Goal: Task Accomplishment & Management: Use online tool/utility

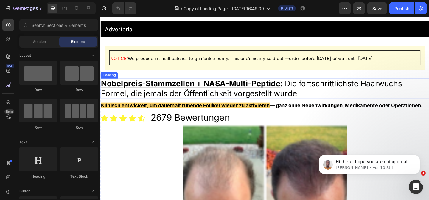
scroll to position [8, 0]
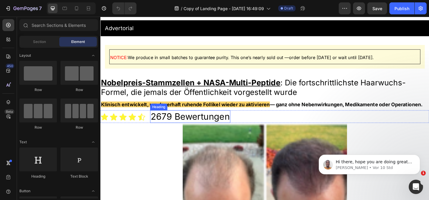
click at [175, 125] on h2 "2679 Bewertungen" at bounding box center [197, 125] width 87 height 14
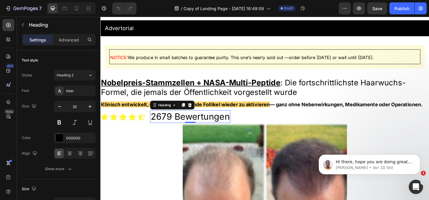
click at [175, 125] on h2 "2679 Bewertungen" at bounding box center [197, 125] width 87 height 14
click at [175, 125] on p "2679 Bewertungen" at bounding box center [198, 125] width 86 height 13
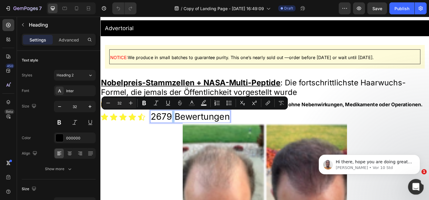
click at [417, 184] on icon "Intercom-Nachrichtendienst öffnen" at bounding box center [416, 186] width 10 height 10
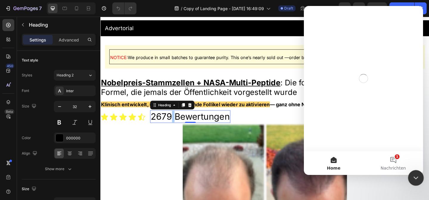
scroll to position [0, 0]
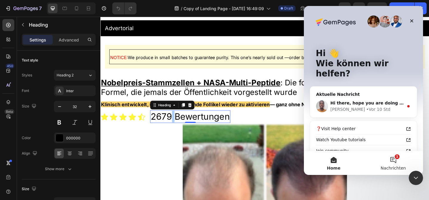
click at [396, 160] on button "1 Nachrichten" at bounding box center [394, 163] width 60 height 24
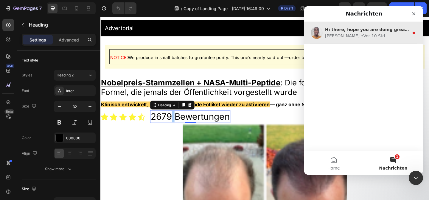
click at [361, 35] on div "• Vor 10 Std" at bounding box center [373, 36] width 24 height 6
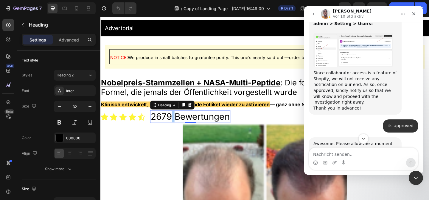
scroll to position [939, 0]
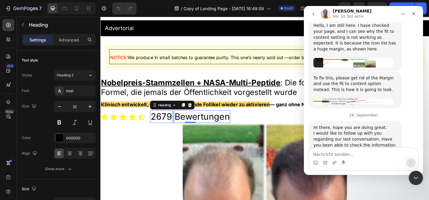
click at [357, 158] on div "Intercom Messenger" at bounding box center [363, 163] width 109 height 10
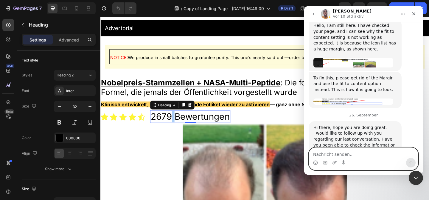
click at [358, 152] on textarea "Nachricht senden..." at bounding box center [363, 153] width 109 height 10
type textarea "Hey there just saw it looks perfect Thanks!"
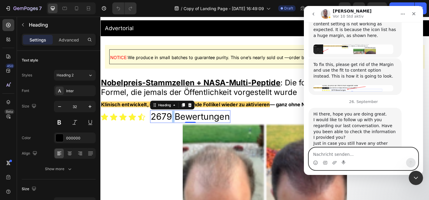
scroll to position [957, 0]
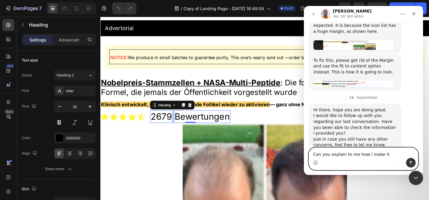
type textarea "Can you explain to me how i make it?"
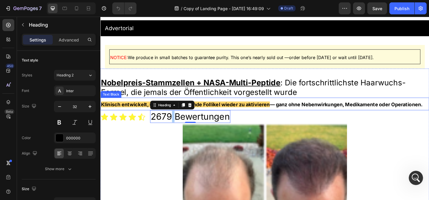
scroll to position [0, 0]
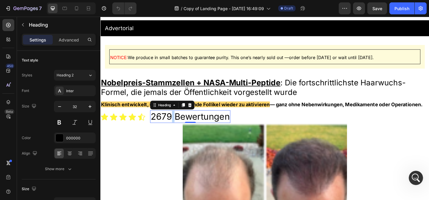
click at [214, 126] on p "2679 Bewertungen" at bounding box center [198, 125] width 86 height 13
click at [215, 126] on p "2679 Bewertungen" at bounding box center [198, 125] width 86 height 13
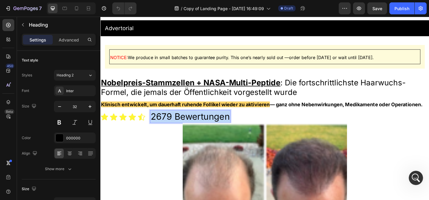
click at [215, 126] on p "2679 Bewertungen" at bounding box center [198, 125] width 86 height 13
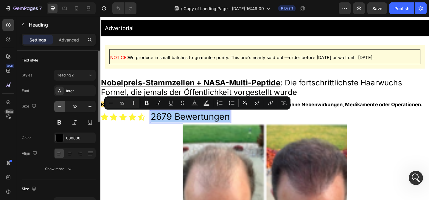
click at [62, 106] on icon "button" at bounding box center [60, 106] width 6 height 6
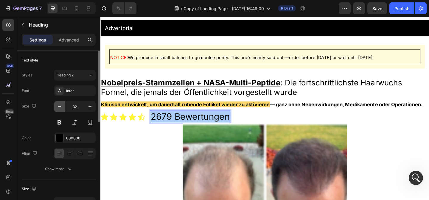
click at [62, 106] on icon "button" at bounding box center [60, 106] width 6 height 6
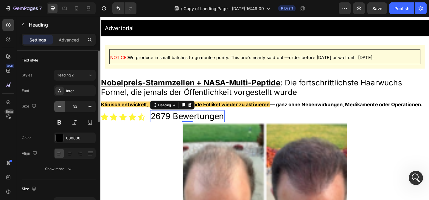
click at [62, 106] on icon "button" at bounding box center [60, 106] width 6 height 6
click at [56, 109] on button "button" at bounding box center [59, 106] width 11 height 11
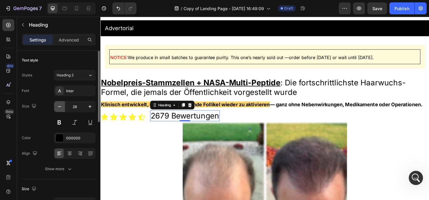
click at [56, 109] on button "button" at bounding box center [59, 106] width 11 height 11
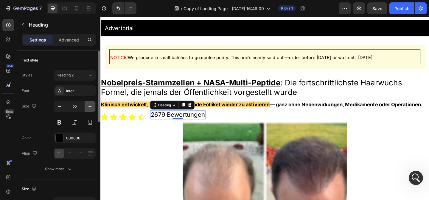
click at [90, 108] on icon "button" at bounding box center [90, 106] width 6 height 6
type input "24"
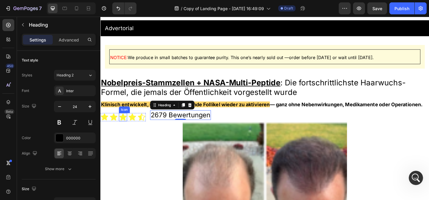
click at [122, 127] on icon at bounding box center [124, 125] width 9 height 9
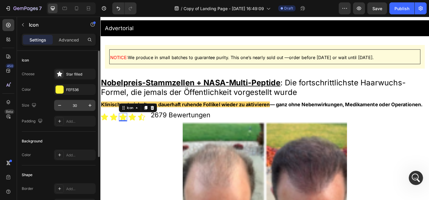
scroll to position [94, 0]
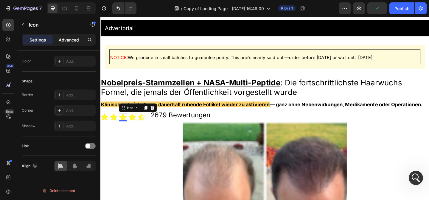
click at [71, 38] on p "Advanced" at bounding box center [69, 40] width 20 height 6
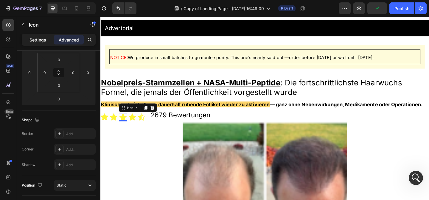
click at [43, 40] on p "Settings" at bounding box center [38, 40] width 17 height 6
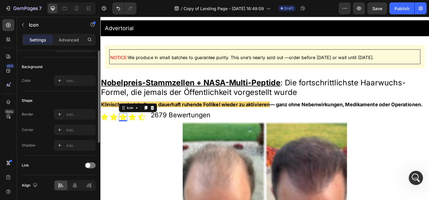
scroll to position [0, 0]
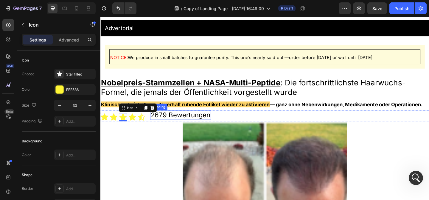
click at [158, 124] on p "2679 Bewertungen" at bounding box center [187, 123] width 65 height 9
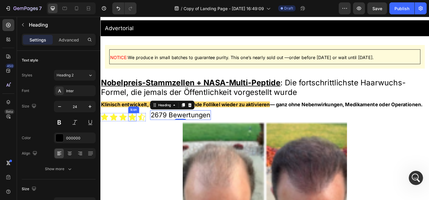
click at [134, 125] on icon at bounding box center [135, 125] width 8 height 7
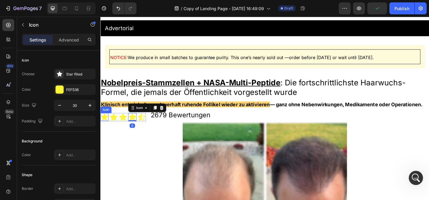
click at [106, 124] on icon at bounding box center [104, 125] width 9 height 9
click at [143, 126] on icon at bounding box center [145, 125] width 8 height 7
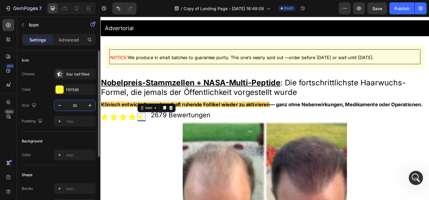
click at [65, 104] on input "30" at bounding box center [75, 105] width 20 height 11
click at [62, 104] on icon "button" at bounding box center [60, 105] width 6 height 6
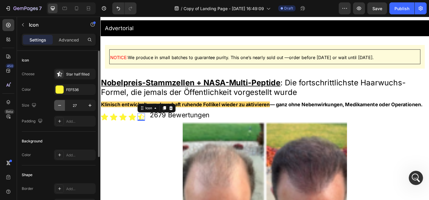
type input "26"
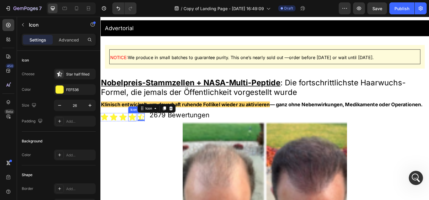
click at [135, 126] on icon at bounding box center [135, 125] width 8 height 7
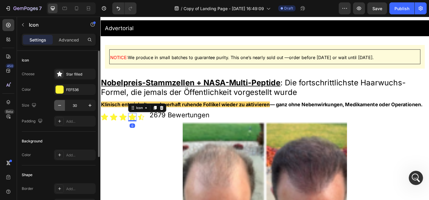
click at [62, 107] on icon "button" at bounding box center [60, 105] width 6 height 6
type input "26"
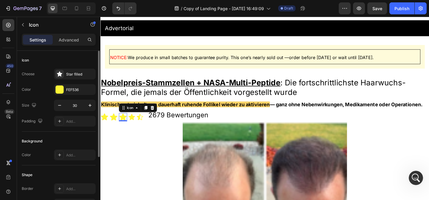
click at [128, 128] on icon at bounding box center [124, 125] width 9 height 9
click at [66, 105] on input "30" at bounding box center [75, 105] width 20 height 11
click at [62, 105] on icon "button" at bounding box center [60, 105] width 6 height 6
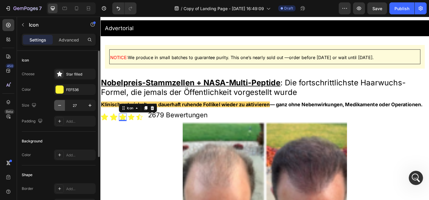
click at [62, 105] on icon "button" at bounding box center [60, 105] width 6 height 6
type input "26"
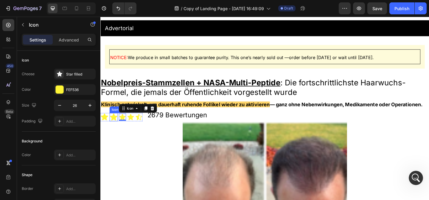
click at [116, 127] on icon at bounding box center [115, 125] width 8 height 7
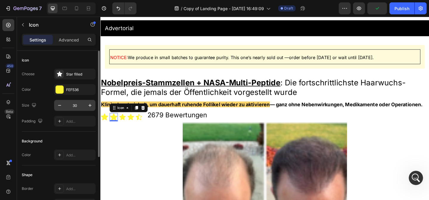
click at [66, 110] on input "30" at bounding box center [75, 105] width 20 height 11
click at [63, 108] on button "button" at bounding box center [59, 105] width 11 height 11
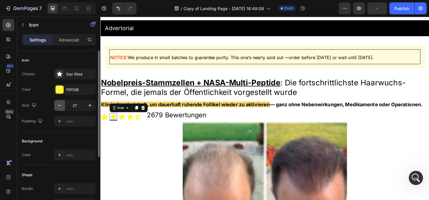
type input "26"
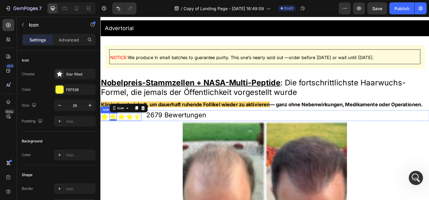
click at [106, 127] on icon at bounding box center [104, 125] width 7 height 7
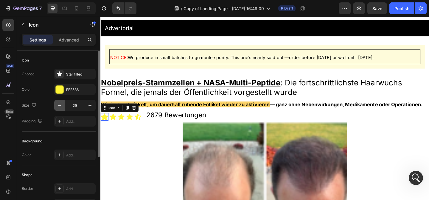
click at [61, 106] on icon "button" at bounding box center [60, 105] width 6 height 6
type input "26"
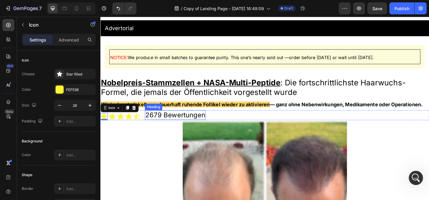
click at [187, 124] on p "2679 Bewertungen" at bounding box center [181, 123] width 65 height 9
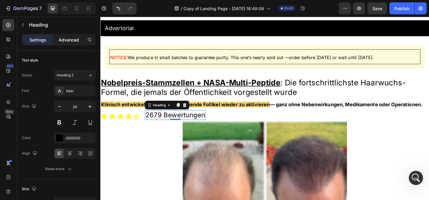
click at [66, 41] on p "Advanced" at bounding box center [69, 40] width 20 height 6
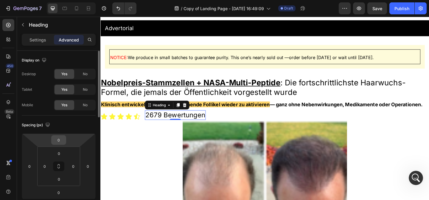
click at [60, 141] on input "0" at bounding box center [59, 139] width 12 height 9
type input "5"
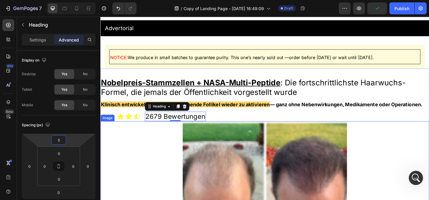
click at [136, 164] on div at bounding box center [279, 197] width 358 height 134
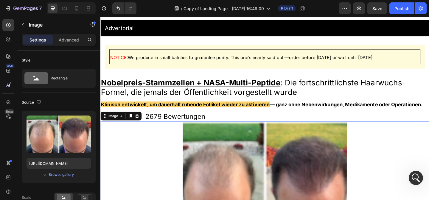
scroll to position [13, 0]
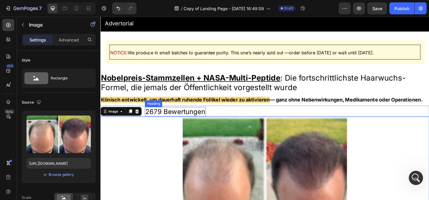
click at [199, 116] on p "2679 Bewertungen" at bounding box center [181, 119] width 65 height 9
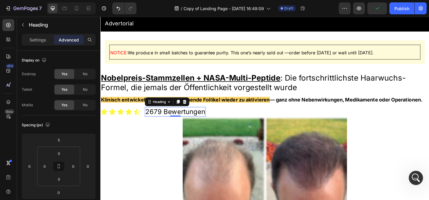
click at [42, 47] on div "Settings Advanced" at bounding box center [58, 42] width 83 height 17
click at [43, 41] on p "Settings" at bounding box center [38, 40] width 17 height 6
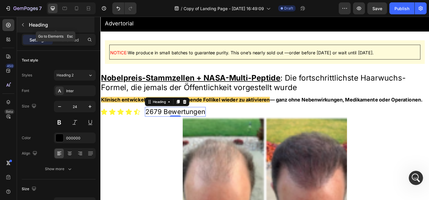
click at [30, 24] on p "Heading" at bounding box center [61, 24] width 64 height 7
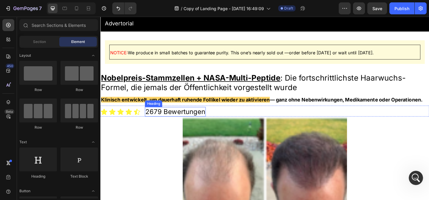
click at [171, 117] on p "2679 Bewertungen" at bounding box center [181, 119] width 65 height 9
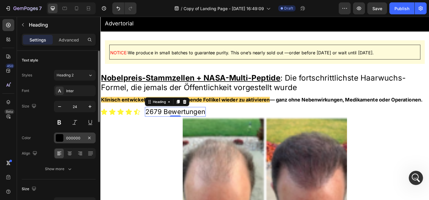
click at [61, 141] on div at bounding box center [60, 138] width 8 height 8
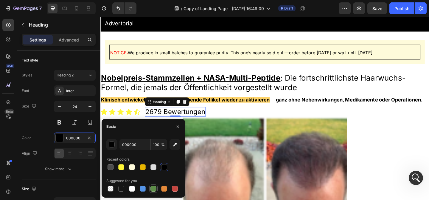
click at [156, 187] on div at bounding box center [154, 188] width 6 height 6
click at [112, 146] on div "button" at bounding box center [112, 145] width 6 height 6
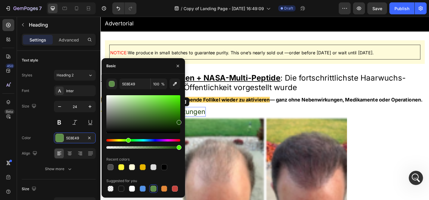
drag, startPoint x: 173, startPoint y: 112, endPoint x: 183, endPoint y: 124, distance: 15.7
click at [183, 124] on div "5E8E49 100 % Recent colors Suggested for you" at bounding box center [143, 135] width 83 height 114
type input "113A00"
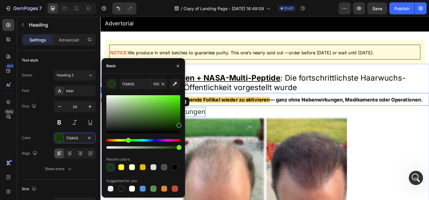
click at [215, 106] on strong "Klinisch entwickelt, um dauerhaft ruhende Follikel wieder zu aktivieren" at bounding box center [193, 107] width 184 height 6
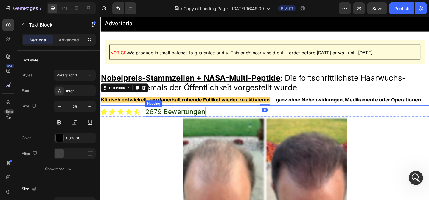
click at [193, 121] on p "2679 Bewertungen" at bounding box center [181, 119] width 65 height 9
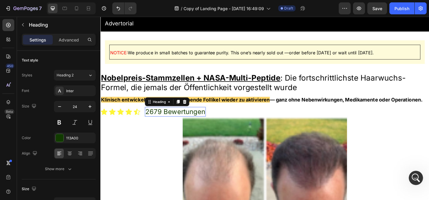
click at [193, 121] on p "2679 Bewertungen" at bounding box center [181, 119] width 65 height 9
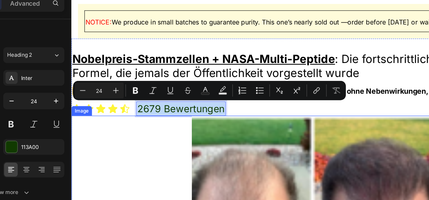
click at [139, 83] on div at bounding box center [250, 145] width 358 height 134
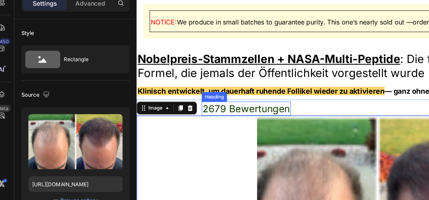
click at [208, 72] on p "2679 Bewertungen" at bounding box center [217, 72] width 65 height 9
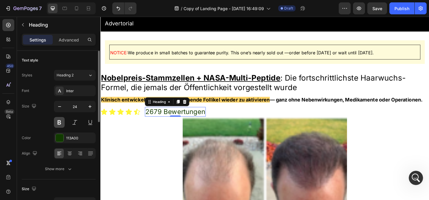
click at [55, 121] on button at bounding box center [59, 122] width 11 height 11
click at [60, 107] on icon "button" at bounding box center [60, 106] width 6 height 6
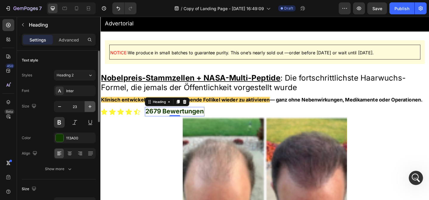
click at [89, 103] on button "button" at bounding box center [90, 106] width 11 height 11
type input "24"
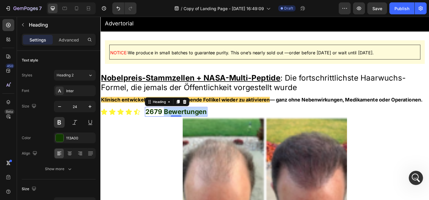
click at [169, 119] on p "2679 Bewertungen" at bounding box center [182, 119] width 67 height 9
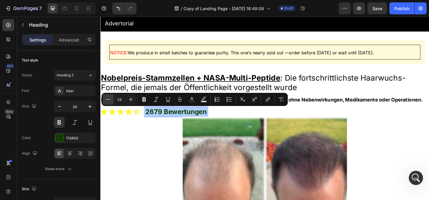
click at [110, 101] on icon "Editor contextual toolbar" at bounding box center [108, 99] width 6 height 6
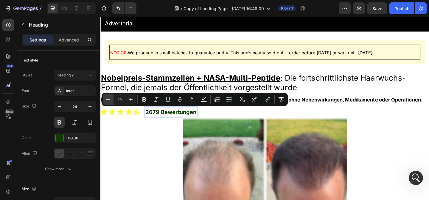
click at [110, 101] on icon "Editor contextual toolbar" at bounding box center [108, 99] width 6 height 6
type input "18"
click at [142, 102] on icon "Editor contextual toolbar" at bounding box center [144, 99] width 6 height 6
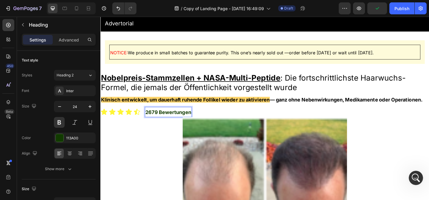
click at [155, 118] on strong "2679 Bewertungen" at bounding box center [174, 120] width 50 height 6
click at [154, 119] on strong "2679 Bewertungen" at bounding box center [174, 120] width 50 height 6
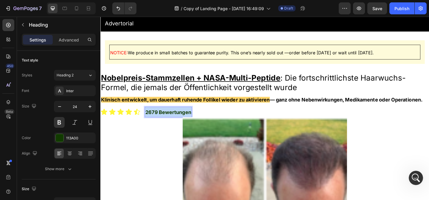
click at [154, 119] on strong "2679 Bewertungen" at bounding box center [174, 120] width 50 height 6
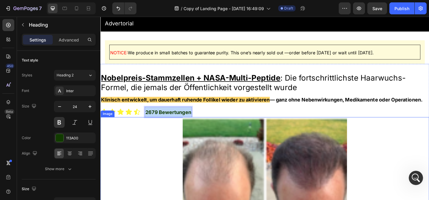
click at [162, 143] on div at bounding box center [279, 193] width 358 height 134
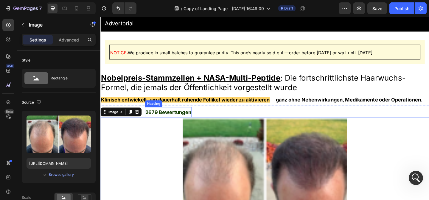
click at [161, 123] on strong "2679 Bewertungen" at bounding box center [174, 120] width 50 height 6
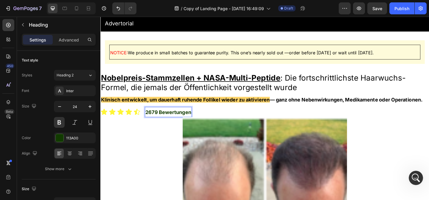
click at [161, 123] on strong "2679 Bewertungen" at bounding box center [174, 120] width 50 height 6
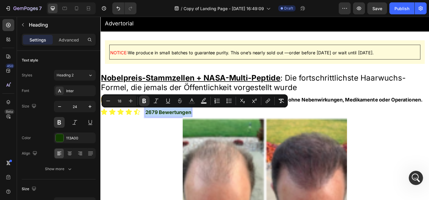
click at [161, 123] on strong "2679 Bewertungen" at bounding box center [174, 120] width 50 height 6
click at [131, 100] on icon "Editor contextual toolbar" at bounding box center [131, 101] width 6 height 6
type input "20"
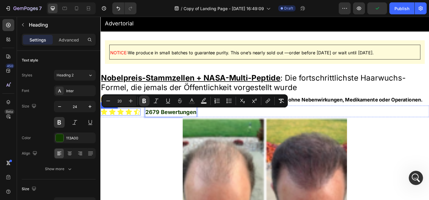
click at [136, 120] on div "Icon Icon Icon Icon Icon" at bounding box center [122, 120] width 44 height 8
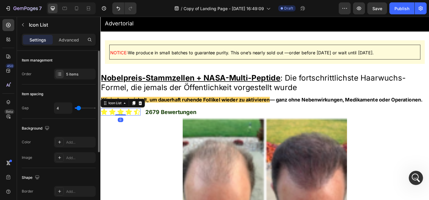
scroll to position [0, 0]
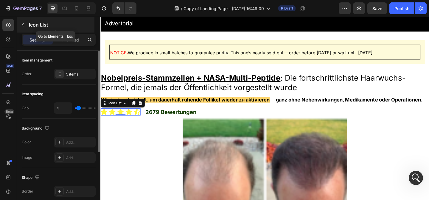
click at [38, 23] on p "Icon List" at bounding box center [61, 24] width 64 height 7
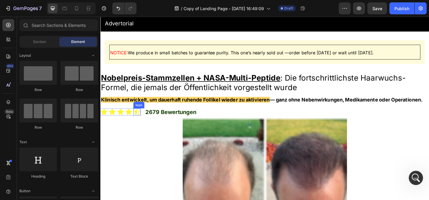
click at [141, 124] on icon at bounding box center [140, 120] width 8 height 8
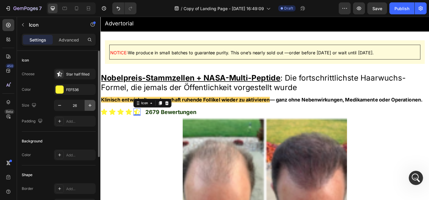
click at [91, 108] on icon "button" at bounding box center [90, 105] width 6 height 6
type input "28"
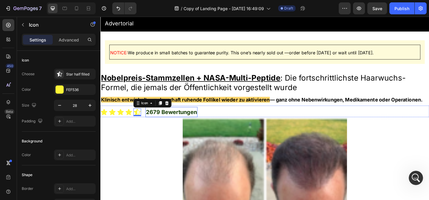
click at [174, 121] on strong "2679 Bewertungen" at bounding box center [177, 120] width 55 height 7
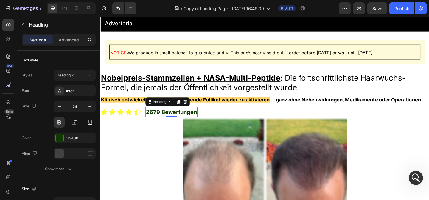
click at [72, 48] on div "Settings Advanced" at bounding box center [58, 42] width 83 height 17
click at [73, 47] on div "Settings Advanced" at bounding box center [58, 42] width 83 height 17
click at [73, 43] on p "Advanced" at bounding box center [69, 40] width 20 height 6
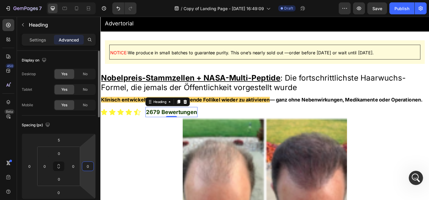
click at [88, 167] on input "0" at bounding box center [87, 166] width 9 height 9
type input "2"
click at [32, 167] on input "0" at bounding box center [29, 166] width 9 height 9
type input "0"
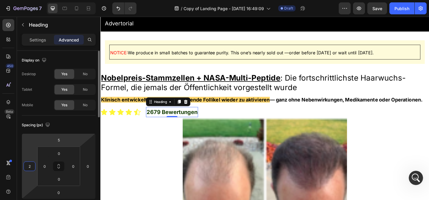
type input "20"
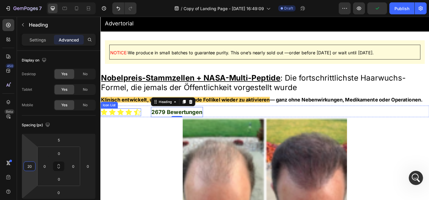
click at [126, 123] on div "Icon Icon Icon Icon Icon" at bounding box center [122, 120] width 44 height 8
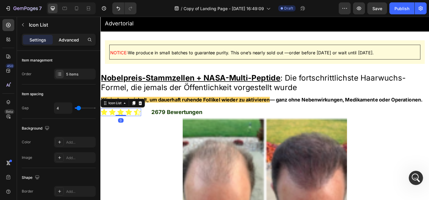
click at [73, 38] on p "Advanced" at bounding box center [69, 40] width 20 height 6
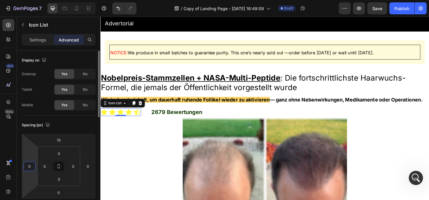
click at [28, 164] on input "0" at bounding box center [29, 166] width 9 height 9
type input "2"
type input "3"
type input "40"
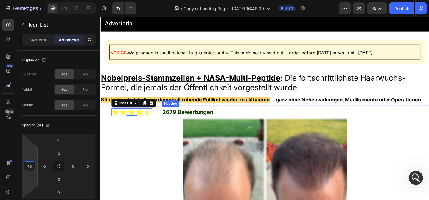
click at [169, 121] on strong "2679 Bewertungen" at bounding box center [195, 120] width 55 height 7
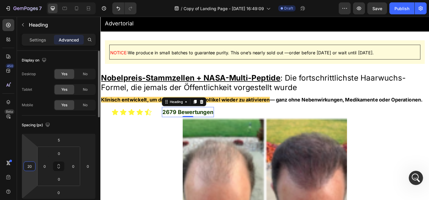
click at [31, 165] on input "20" at bounding box center [29, 166] width 9 height 9
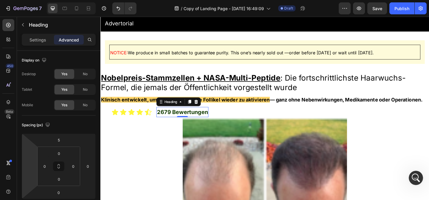
type input "0"
click at [43, 38] on p "Settings" at bounding box center [38, 40] width 17 height 6
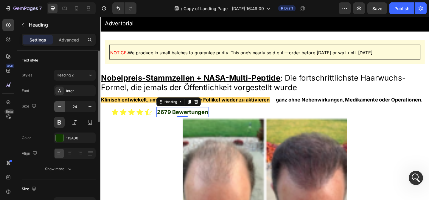
click at [59, 108] on icon "button" at bounding box center [60, 106] width 6 height 6
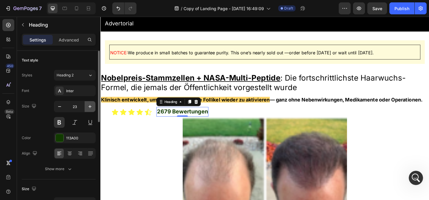
click at [91, 107] on icon "button" at bounding box center [90, 106] width 6 height 6
type input "24"
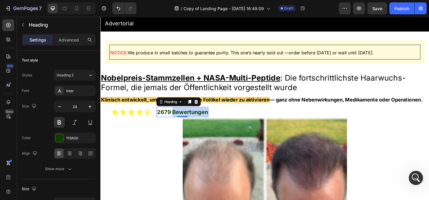
click at [203, 119] on strong "2679 Bewertungen" at bounding box center [189, 120] width 55 height 7
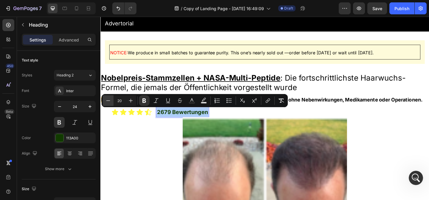
click at [106, 100] on icon "Editor contextual toolbar" at bounding box center [108, 100] width 6 height 6
type input "16"
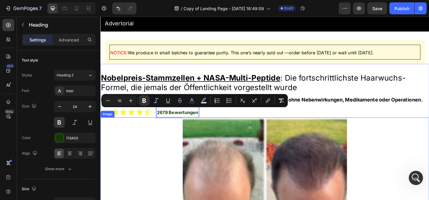
click at [177, 139] on div at bounding box center [279, 193] width 358 height 134
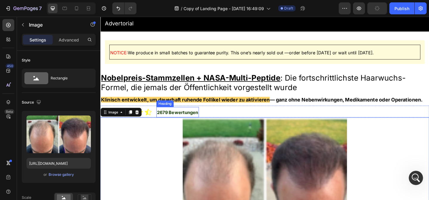
click at [178, 125] on p "⁠⁠⁠⁠⁠⁠⁠ 2679 Bewertungen" at bounding box center [184, 120] width 45 height 10
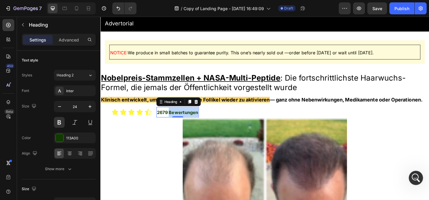
click at [179, 119] on strong "2679 Bewertungen" at bounding box center [184, 121] width 45 height 6
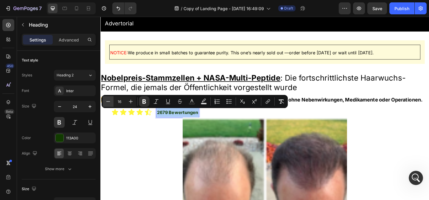
click at [112, 102] on button "Minus" at bounding box center [108, 101] width 11 height 11
type input "14"
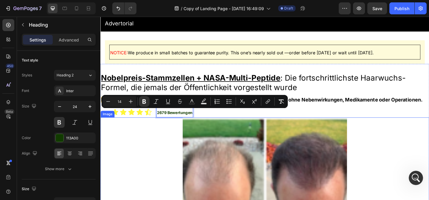
click at [153, 131] on div at bounding box center [279, 193] width 358 height 134
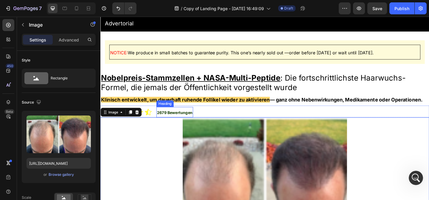
click at [195, 121] on strong "2679 Bewertungen" at bounding box center [181, 120] width 39 height 5
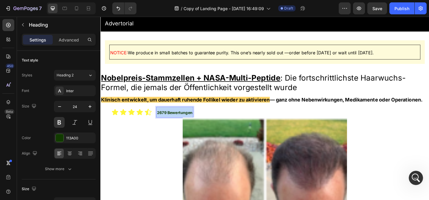
click at [195, 121] on strong "2679 Bewertungen" at bounding box center [181, 120] width 39 height 5
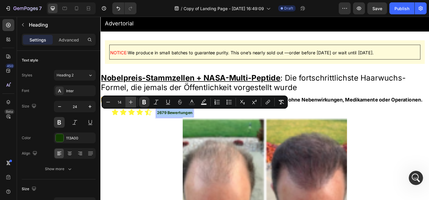
click at [131, 101] on icon "Editor contextual toolbar" at bounding box center [131, 102] width 6 height 6
type input "16"
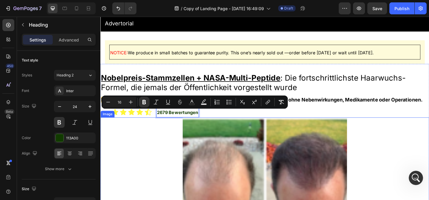
drag, startPoint x: 160, startPoint y: 152, endPoint x: 157, endPoint y: 144, distance: 8.3
click at [160, 152] on div at bounding box center [279, 193] width 358 height 134
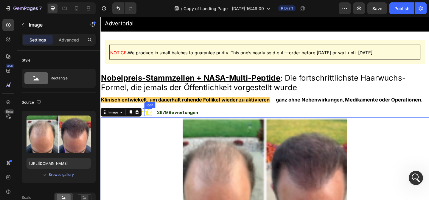
click at [151, 122] on icon at bounding box center [152, 120] width 7 height 7
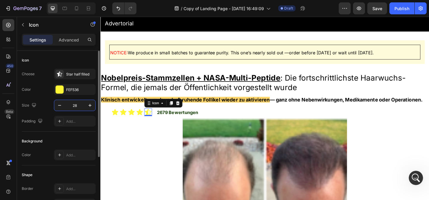
click at [66, 106] on input "28" at bounding box center [75, 105] width 20 height 11
click at [64, 106] on button "button" at bounding box center [59, 105] width 11 height 11
type input "26"
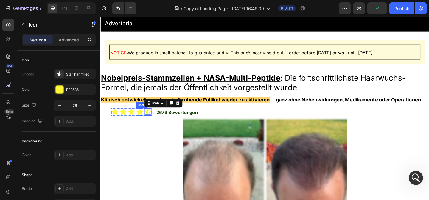
click at [142, 121] on icon at bounding box center [143, 120] width 7 height 7
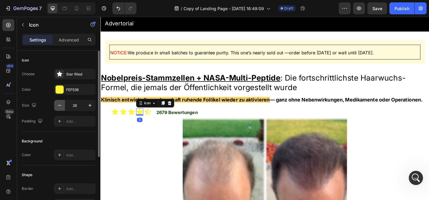
click at [64, 105] on button "button" at bounding box center [59, 105] width 11 height 11
type input "24"
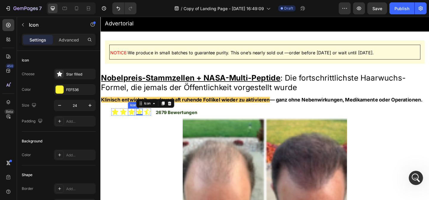
click at [134, 121] on icon at bounding box center [134, 120] width 7 height 7
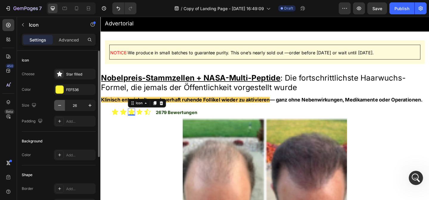
click at [61, 102] on icon "button" at bounding box center [60, 105] width 6 height 6
type input "24"
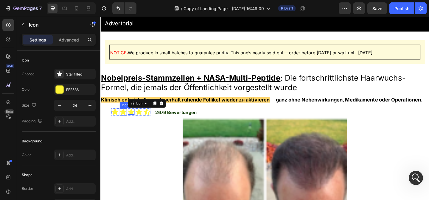
click at [125, 120] on icon at bounding box center [125, 120] width 7 height 7
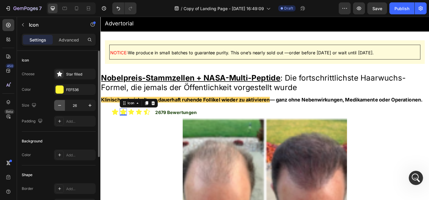
click at [63, 104] on button "button" at bounding box center [59, 105] width 11 height 11
type input "24"
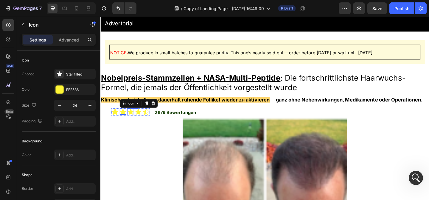
click at [135, 122] on icon at bounding box center [133, 120] width 7 height 7
click at [139, 121] on icon at bounding box center [141, 120] width 7 height 7
click at [119, 120] on icon at bounding box center [116, 120] width 7 height 7
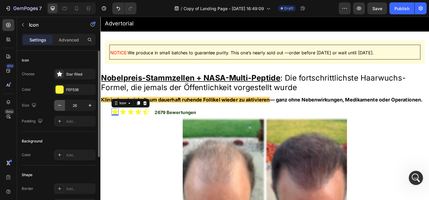
click at [58, 104] on icon "button" at bounding box center [60, 105] width 6 height 6
type input "24"
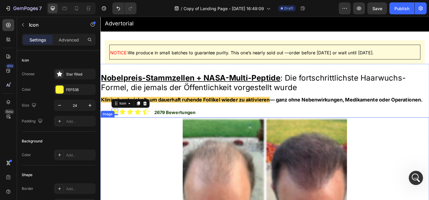
click at [132, 134] on div at bounding box center [279, 193] width 358 height 134
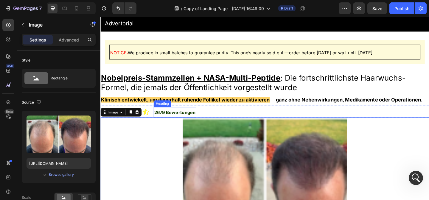
click at [180, 120] on strong "2679 Bewertungen" at bounding box center [181, 121] width 45 height 6
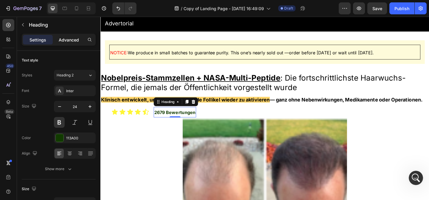
click at [73, 40] on p "Advanced" at bounding box center [69, 40] width 20 height 6
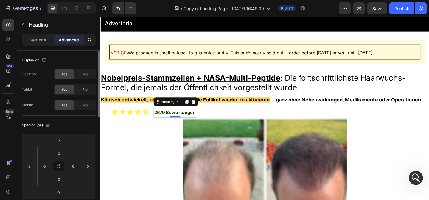
scroll to position [4, 0]
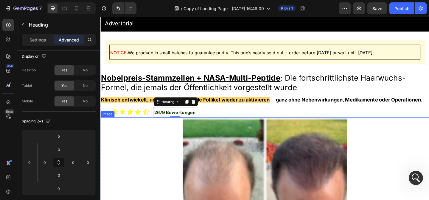
click at [146, 145] on div at bounding box center [279, 193] width 358 height 134
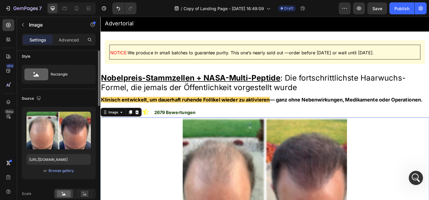
scroll to position [0, 0]
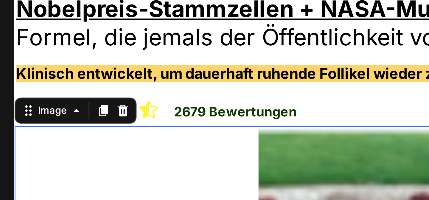
click at [69, 0] on div at bounding box center [193, 4] width 358 height 134
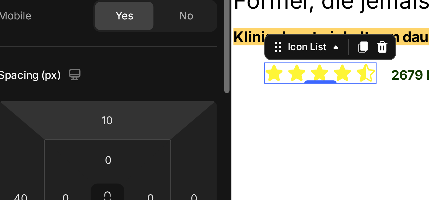
scroll to position [19, 0]
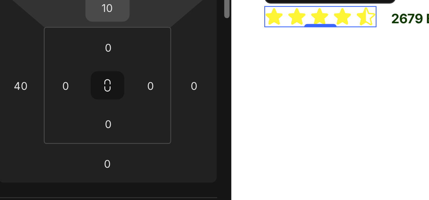
click at [63, 124] on input "10" at bounding box center [59, 121] width 12 height 9
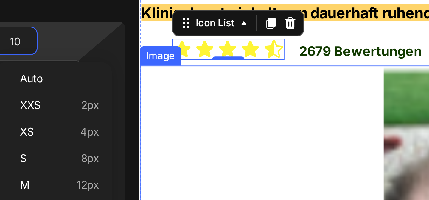
scroll to position [0, 0]
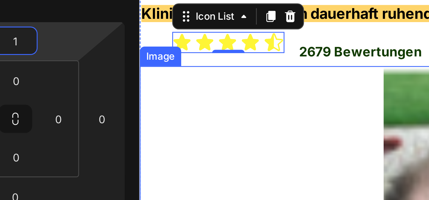
type input "13"
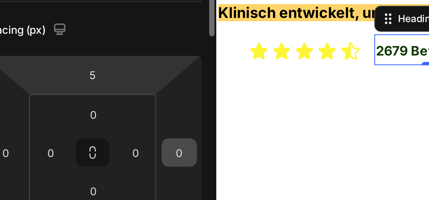
scroll to position [8, 0]
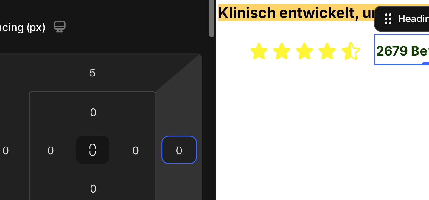
click at [88, 159] on input "0" at bounding box center [87, 158] width 9 height 9
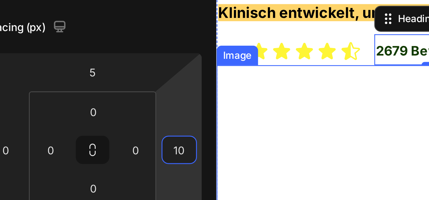
type input "1"
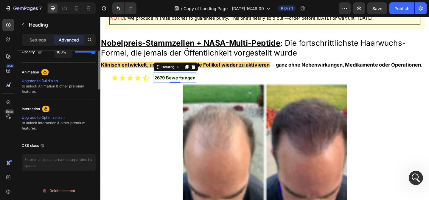
scroll to position [0, 0]
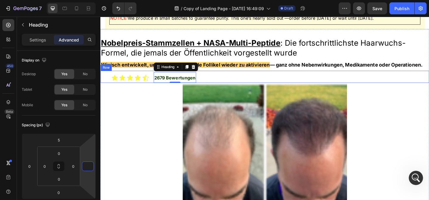
click at [156, 84] on div "Icon Icon Icon Icon Icon Icon List ⁠⁠⁠⁠⁠⁠⁠ 2679 Bewertungen Heading 0 Row" at bounding box center [279, 81] width 358 height 13
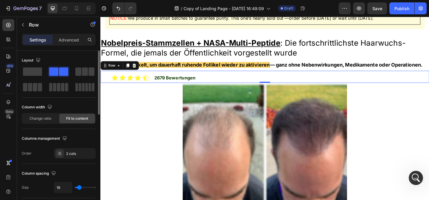
type input "32"
type input "31"
type input "30"
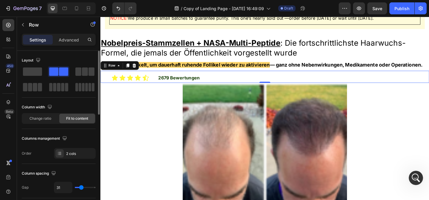
type input "30"
type input "27"
type input "22"
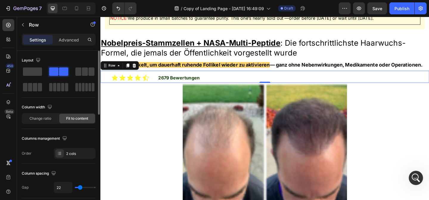
type input "21"
type input "20"
type input "19"
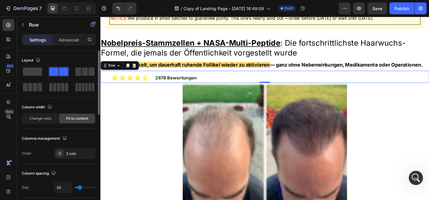
type input "19"
type input "18"
type input "13"
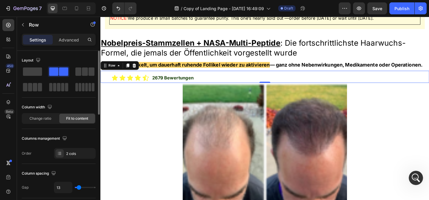
type input "9"
type input "8"
type input "4"
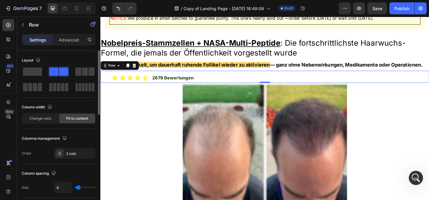
type input "4"
type input "1"
type input "2"
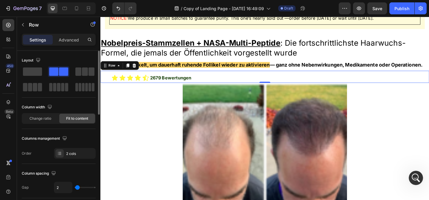
type input "5"
drag, startPoint x: 81, startPoint y: 187, endPoint x: 78, endPoint y: 188, distance: 3.6
type input "5"
click at [78, 188] on input "range" at bounding box center [85, 187] width 21 height 1
click at [182, 83] on strong "2679 Bewertungen" at bounding box center [178, 83] width 45 height 6
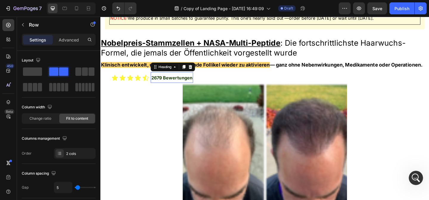
click at [182, 83] on strong "2679 Bewertungen" at bounding box center [178, 83] width 45 height 6
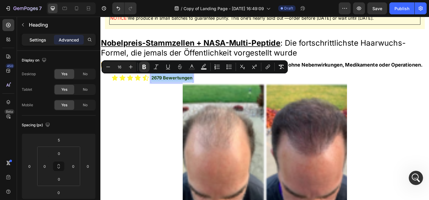
click at [40, 36] on div "Settings" at bounding box center [38, 40] width 30 height 10
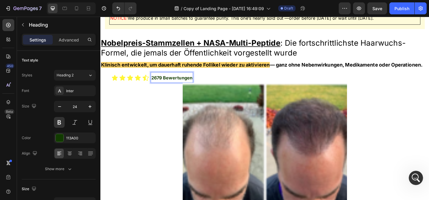
click at [175, 80] on p "2679 Bewertungen" at bounding box center [178, 83] width 45 height 10
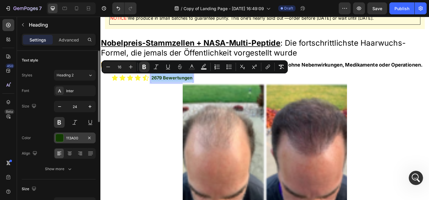
click at [84, 136] on div "113A00" at bounding box center [75, 137] width 42 height 11
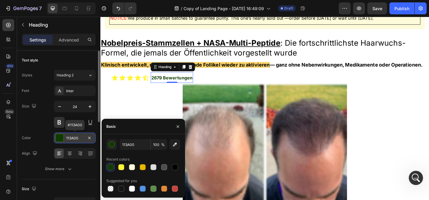
click at [79, 139] on div "113A00" at bounding box center [74, 137] width 17 height 5
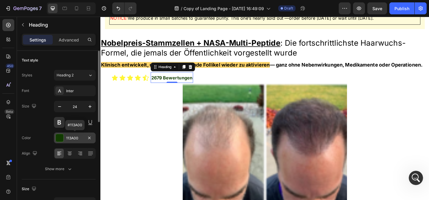
click at [79, 139] on div "113A00" at bounding box center [74, 137] width 17 height 5
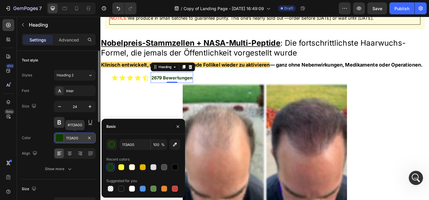
click at [79, 139] on div "113A00" at bounding box center [74, 137] width 17 height 5
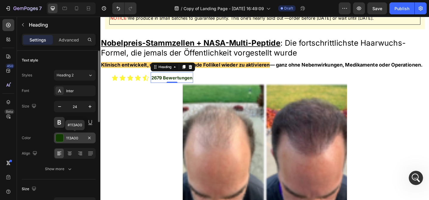
click at [79, 139] on div "113A00" at bounding box center [74, 137] width 17 height 5
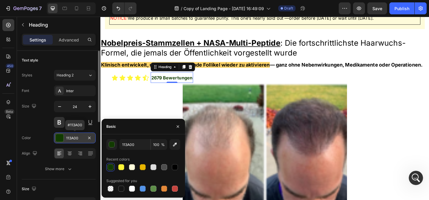
drag, startPoint x: 77, startPoint y: 139, endPoint x: 27, endPoint y: 133, distance: 49.6
click at [77, 139] on div "113A00" at bounding box center [74, 137] width 17 height 5
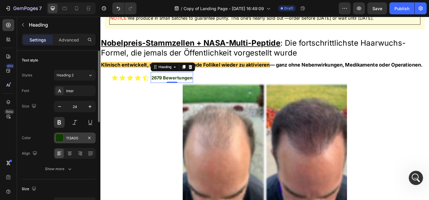
click at [73, 137] on div "113A00" at bounding box center [74, 137] width 17 height 5
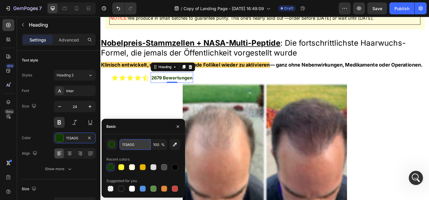
click at [140, 143] on input "113A00" at bounding box center [135, 144] width 31 height 11
click at [140, 144] on input "113A00" at bounding box center [135, 144] width 31 height 11
paste input "#079a76"
type input "#079a76"
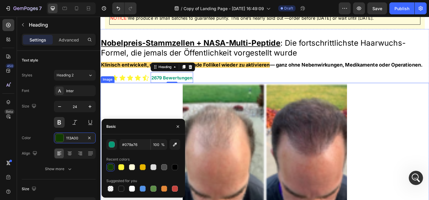
click at [154, 109] on div at bounding box center [279, 156] width 358 height 134
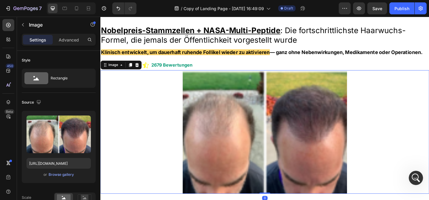
scroll to position [86, 0]
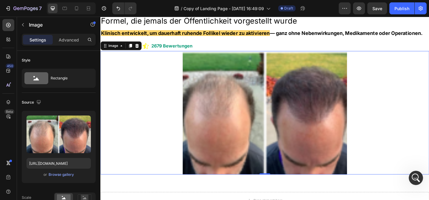
click at [157, 99] on div at bounding box center [279, 121] width 358 height 134
click at [250, 95] on img at bounding box center [279, 121] width 179 height 134
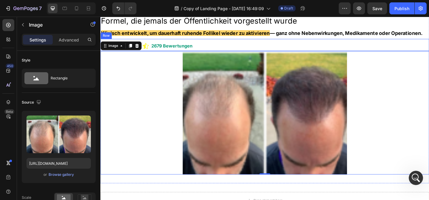
click at [265, 43] on div "Icon Icon Icon Icon Icon Icon List ⁠⁠⁠⁠⁠⁠⁠ [STREET_ADDRESS]" at bounding box center [279, 47] width 358 height 13
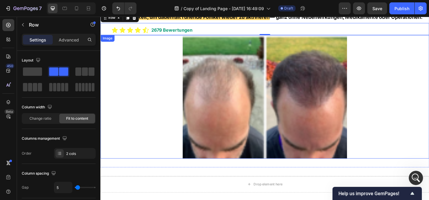
scroll to position [88, 0]
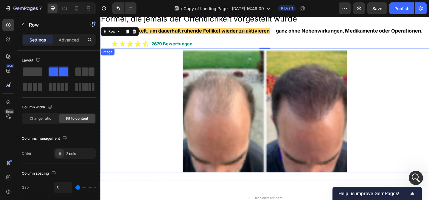
click at [163, 78] on div at bounding box center [279, 119] width 358 height 134
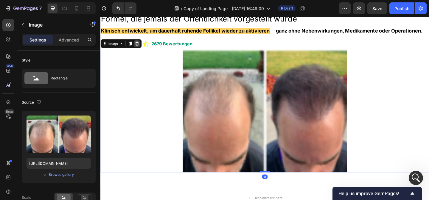
click at [139, 46] on icon at bounding box center [140, 46] width 4 height 4
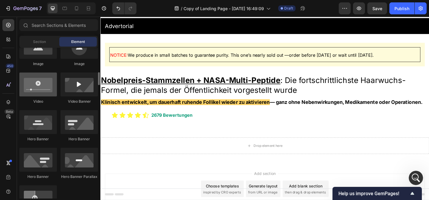
scroll to position [210, 0]
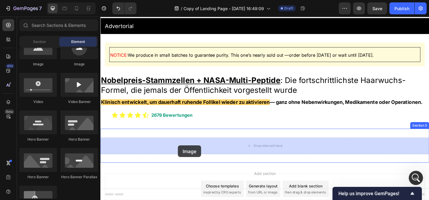
drag, startPoint x: 138, startPoint y: 68, endPoint x: 185, endPoint y: 157, distance: 100.2
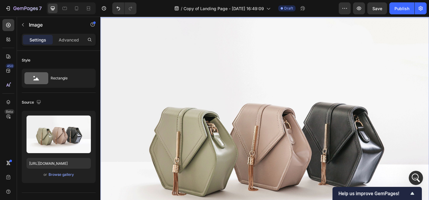
scroll to position [161, 0]
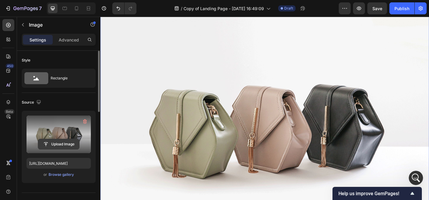
click at [56, 147] on input "file" at bounding box center [58, 144] width 41 height 10
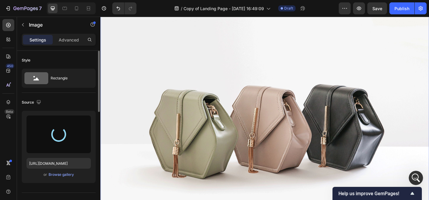
type input "[URL][DOMAIN_NAME]"
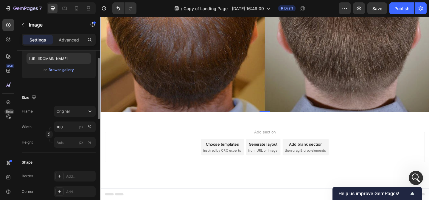
scroll to position [107, 0]
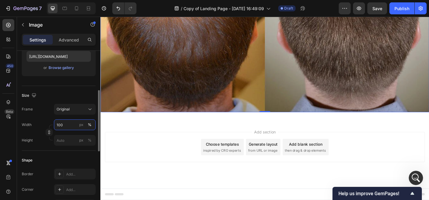
click at [70, 126] on input "100" at bounding box center [75, 124] width 42 height 11
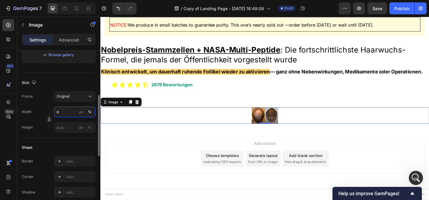
scroll to position [44, 0]
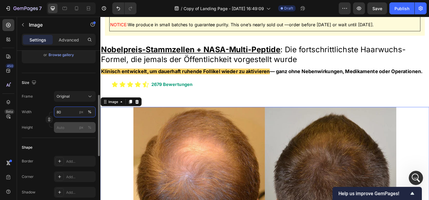
type input "80"
click at [69, 125] on input "px %" at bounding box center [75, 127] width 42 height 11
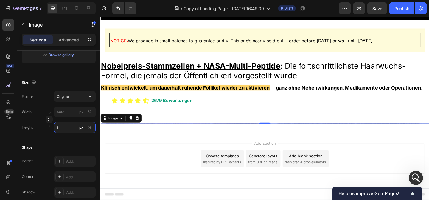
scroll to position [26, 0]
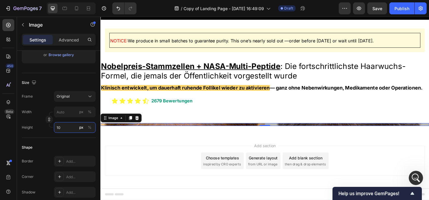
type input "1"
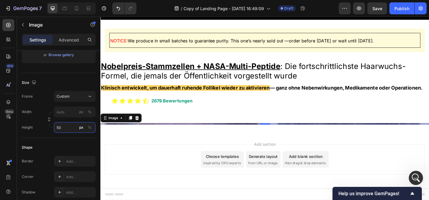
type input "1"
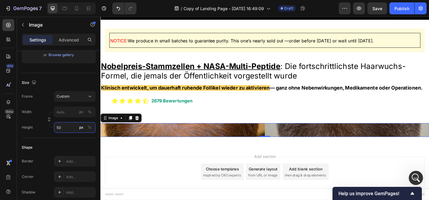
type input "5"
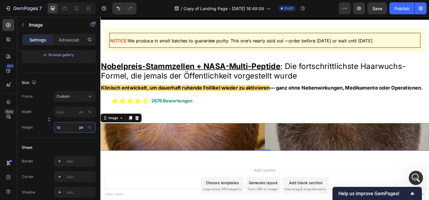
type input "1"
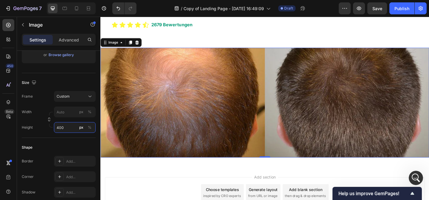
scroll to position [110, 0]
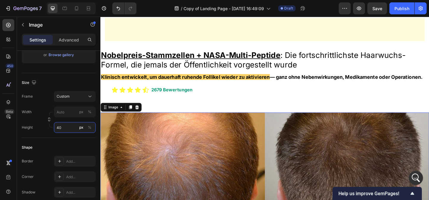
type input "4"
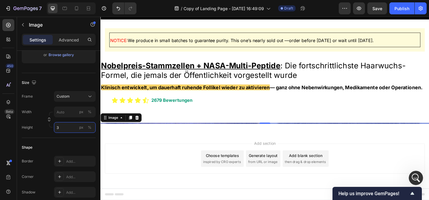
scroll to position [27, 0]
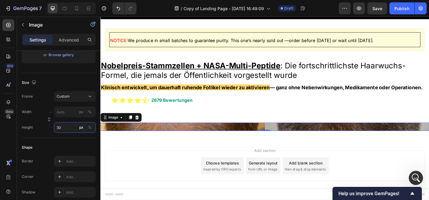
type input "3"
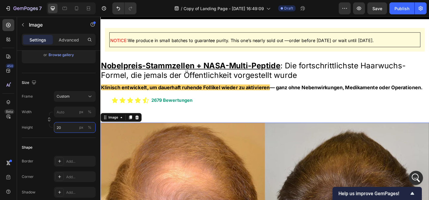
scroll to position [27, 0]
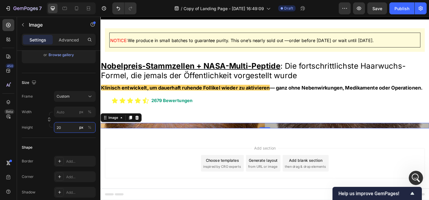
type input "2"
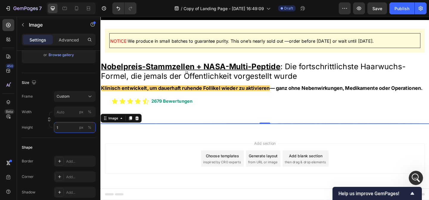
scroll to position [26, 0]
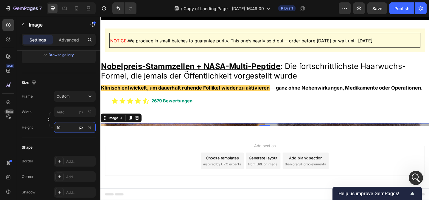
type input "1"
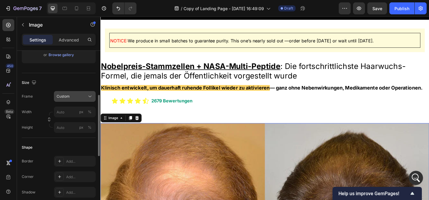
click at [65, 97] on span "Custom" at bounding box center [63, 96] width 13 height 5
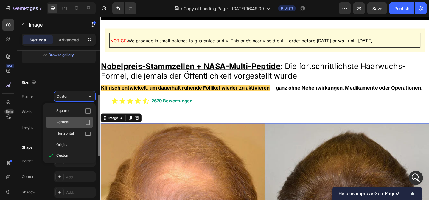
click at [76, 120] on div "Vertical" at bounding box center [73, 122] width 35 height 6
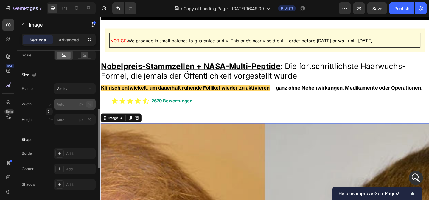
scroll to position [158, 0]
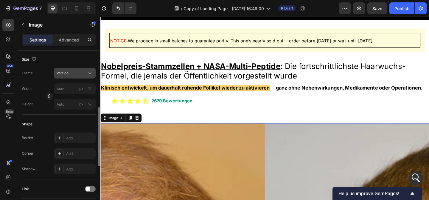
click at [77, 76] on div "Vertical" at bounding box center [75, 73] width 36 height 6
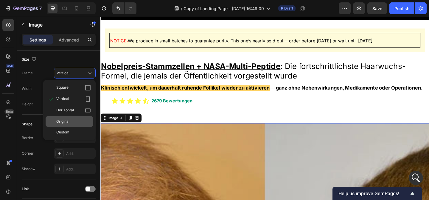
click at [83, 123] on div "Original" at bounding box center [73, 121] width 35 height 5
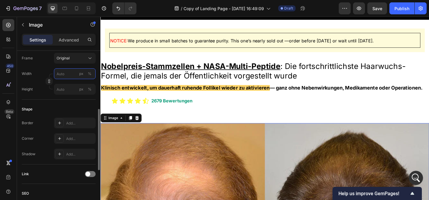
click at [73, 76] on input "px %" at bounding box center [75, 73] width 42 height 11
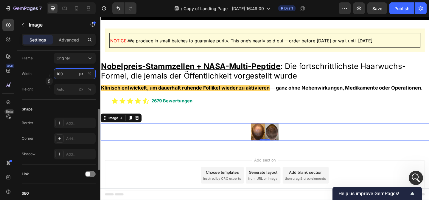
type input "1000"
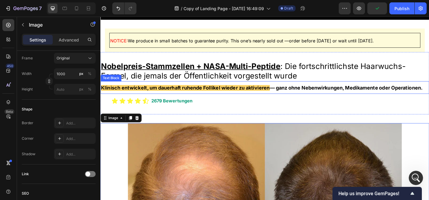
click at [252, 114] on div "Nobelpreis-Stammzellen + NASA-Multi-Peptide : Die fortschrittlichste Haarwuchs-…" at bounding box center [279, 89] width 358 height 68
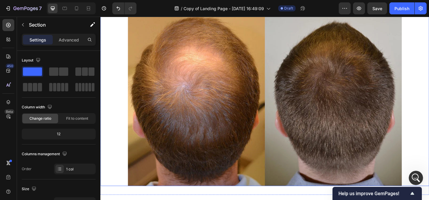
scroll to position [994, 0]
click at [337, 150] on img at bounding box center [279, 107] width 298 height 186
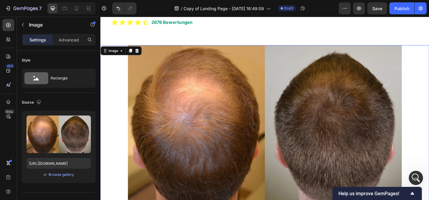
scroll to position [114, 0]
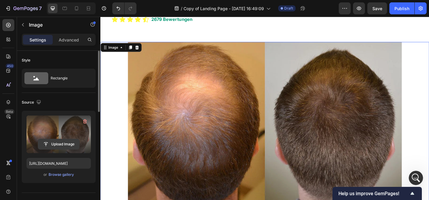
click at [59, 143] on input "file" at bounding box center [58, 144] width 41 height 10
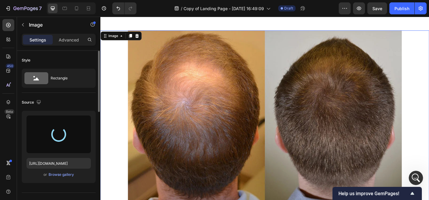
scroll to position [135, 0]
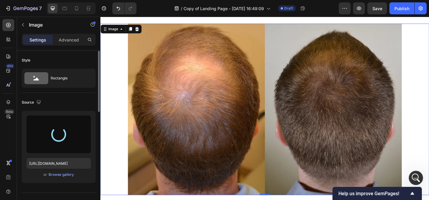
type input "[URL][DOMAIN_NAME]"
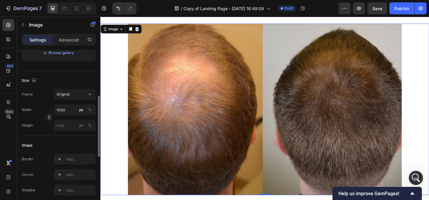
scroll to position [125, 0]
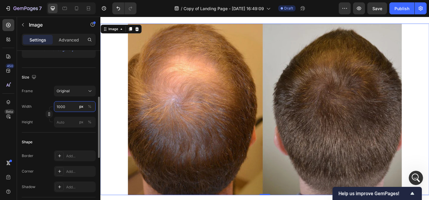
click at [72, 107] on input "1000" at bounding box center [75, 106] width 42 height 11
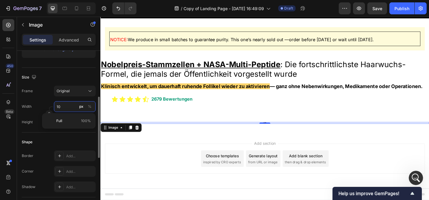
scroll to position [26, 0]
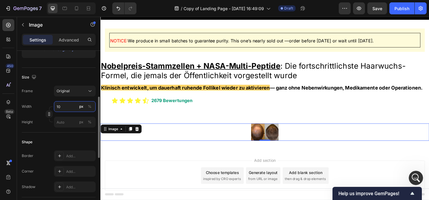
type input "1"
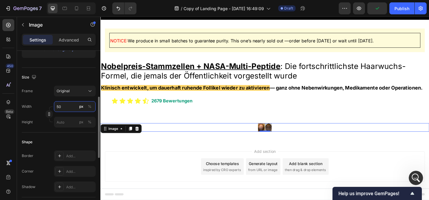
type input "5"
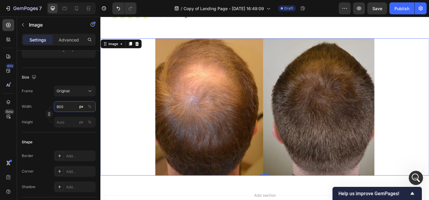
type input "800"
click at [120, 144] on div at bounding box center [279, 114] width 358 height 149
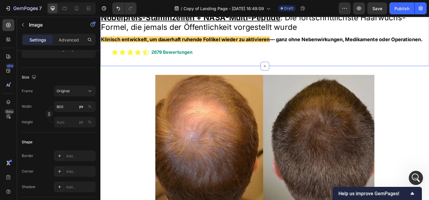
click at [207, 66] on div "Nobelpreis-Stammzellen + NASA-Multi-Peptide : Die fortschrittlichste Haarwuchs-…" at bounding box center [279, 36] width 358 height 68
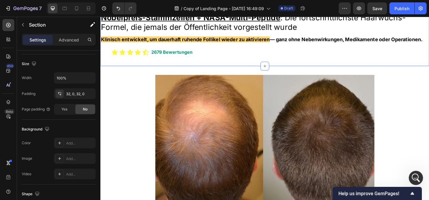
scroll to position [0, 0]
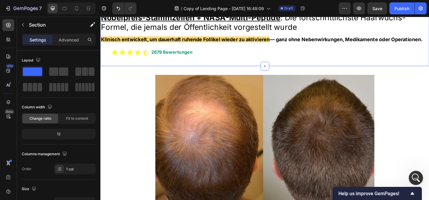
click at [208, 63] on div "Nobelpreis-Stammzellen + NASA-Multi-Peptide : Die fortschrittlichste Haarwuchs-…" at bounding box center [279, 36] width 358 height 68
click at [211, 55] on div "Icon Icon Icon Icon Icon Icon List [STREET_ADDRESS]" at bounding box center [279, 54] width 358 height 13
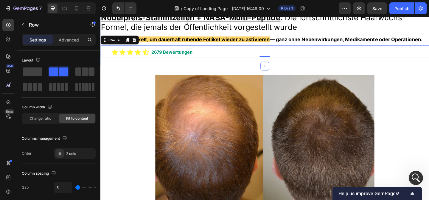
click at [265, 65] on div "Nobelpreis-Stammzellen + NASA-Multi-Peptide : Die fortschrittlichste Haarwuchs-…" at bounding box center [279, 36] width 358 height 68
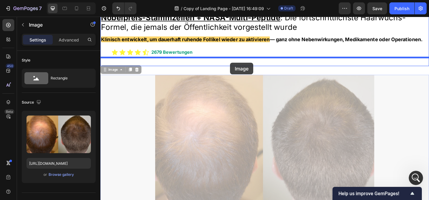
drag, startPoint x: 251, startPoint y: 95, endPoint x: 241, endPoint y: 67, distance: 30.1
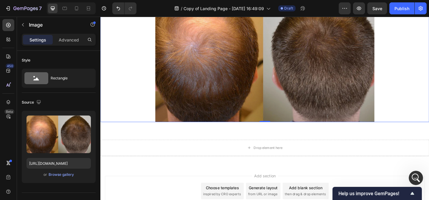
scroll to position [161, 0]
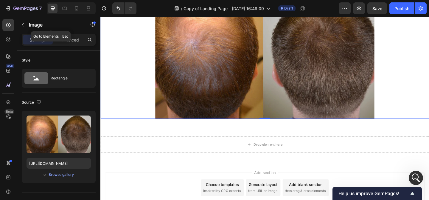
click at [26, 25] on button "button" at bounding box center [23, 25] width 10 height 10
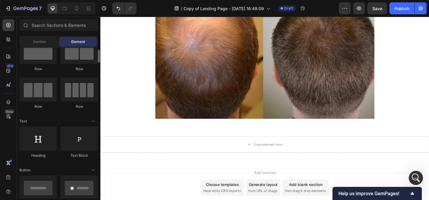
scroll to position [21, 0]
drag, startPoint x: 41, startPoint y: 61, endPoint x: 51, endPoint y: 73, distance: 15.5
click at [51, 73] on div "Row Row Row Row" at bounding box center [58, 77] width 79 height 75
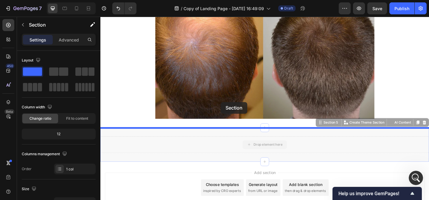
drag, startPoint x: 205, startPoint y: 155, endPoint x: 231, endPoint y: 110, distance: 51.7
click at [231, 110] on div "Header Nobelpreis-Stammzellen + NASA-Multi-Peptide : Die fortschrittlichste Haa…" at bounding box center [279, 58] width 358 height 404
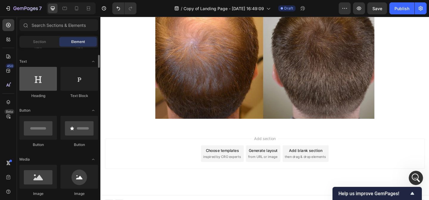
scroll to position [81, 0]
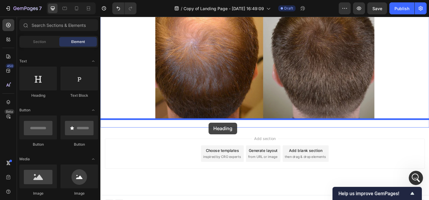
drag, startPoint x: 141, startPoint y: 97, endPoint x: 218, endPoint y: 132, distance: 84.9
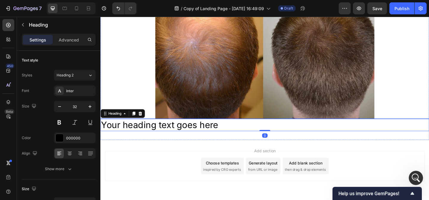
click at [236, 111] on img at bounding box center [279, 53] width 239 height 149
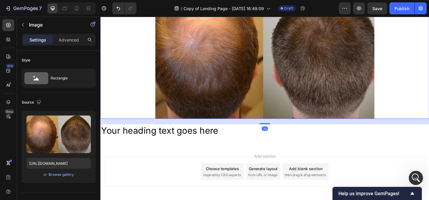
drag, startPoint x: 278, startPoint y: 126, endPoint x: 288, endPoint y: 132, distance: 11.5
click at [288, 128] on div "20" at bounding box center [279, 128] width 358 height 0
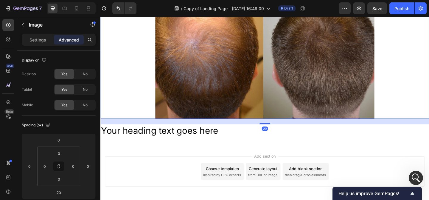
click at [136, 89] on div at bounding box center [279, 53] width 358 height 149
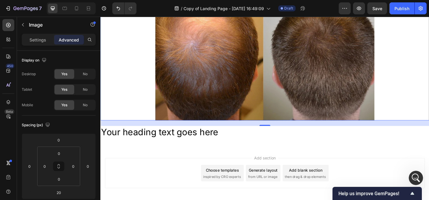
scroll to position [165, 0]
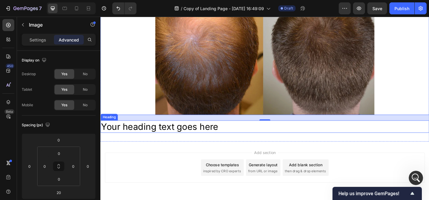
click at [214, 136] on h2 "Your heading text goes here" at bounding box center [279, 136] width 358 height 14
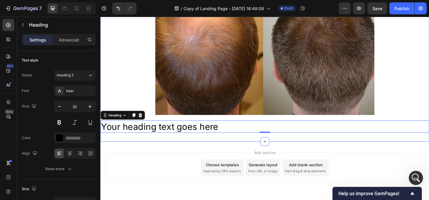
click at [191, 135] on h2 "Your heading text goes here" at bounding box center [279, 136] width 358 height 14
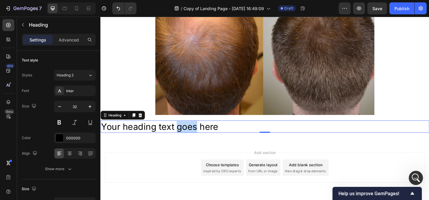
click at [191, 135] on p "Your heading text goes here" at bounding box center [279, 136] width 357 height 13
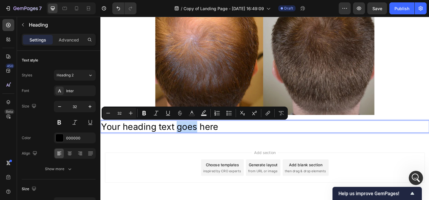
click at [191, 134] on p "Your heading text goes here" at bounding box center [279, 136] width 357 height 13
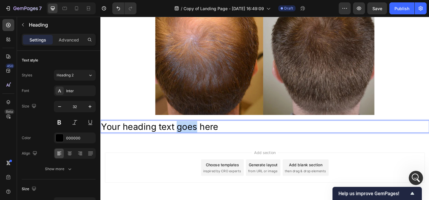
click at [190, 134] on p "Your heading text goes here" at bounding box center [279, 136] width 357 height 13
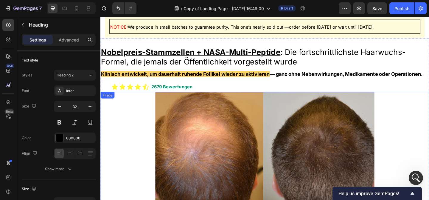
scroll to position [38, 0]
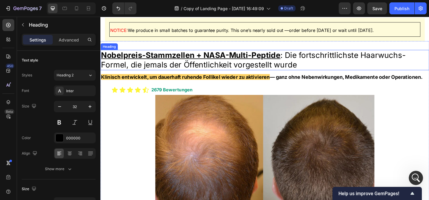
click at [179, 65] on span "Nobelpreis-Stammzellen + NASA-Multi-Peptide : Die fortschrittlichste Haarwuchs-…" at bounding box center [267, 63] width 332 height 21
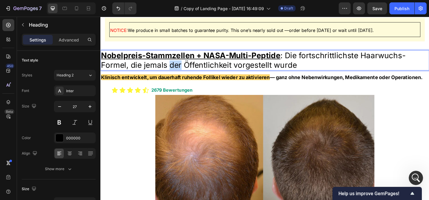
click at [179, 65] on span "Nobelpreis-Stammzellen + NASA-Multi-Peptide : Die fortschrittlichste Haarwuchs-…" at bounding box center [267, 64] width 332 height 21
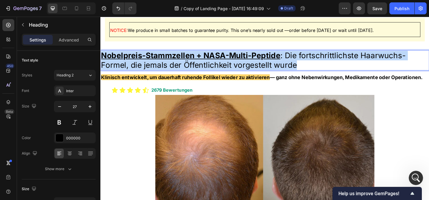
click at [179, 65] on span "Nobelpreis-Stammzellen + NASA-Multi-Peptide : Die fortschrittlichste Haarwuchs-…" at bounding box center [267, 64] width 332 height 21
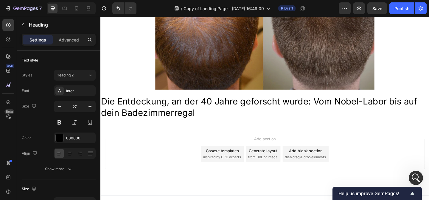
scroll to position [200, 0]
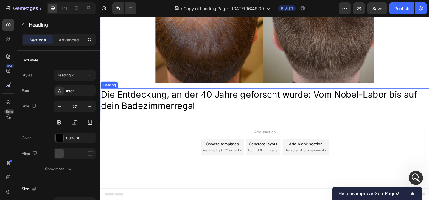
click at [179, 104] on p "Die Entdeckung, an der 40 Jahre geforscht wurde: Vom Nobel-Labor bis auf dein B…" at bounding box center [279, 107] width 357 height 25
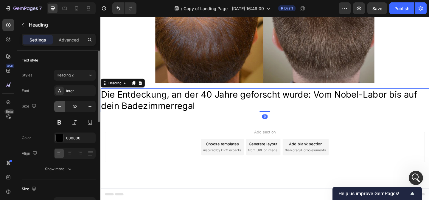
click at [56, 110] on button "button" at bounding box center [59, 106] width 11 height 11
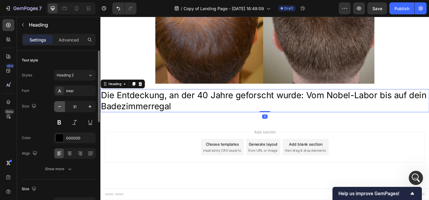
click at [56, 110] on button "button" at bounding box center [59, 106] width 11 height 11
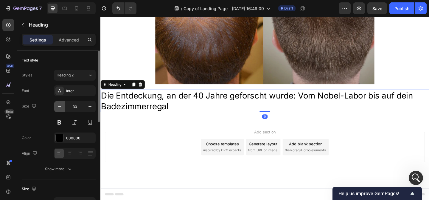
click at [56, 110] on button "button" at bounding box center [59, 106] width 11 height 11
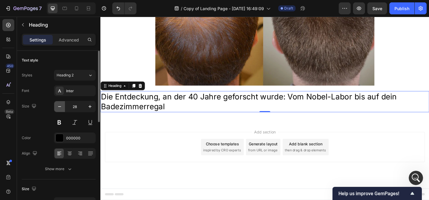
click at [56, 110] on button "button" at bounding box center [59, 106] width 11 height 11
type input "27"
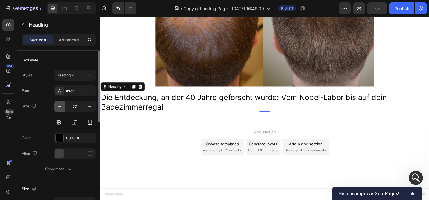
scroll to position [196, 0]
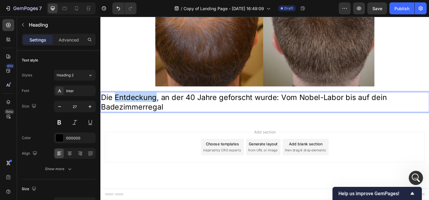
click at [137, 109] on p "Die Entdeckung, an der 40 Jahre geforscht wurde: Vom Nobel-Labor bis auf dein B…" at bounding box center [279, 109] width 357 height 21
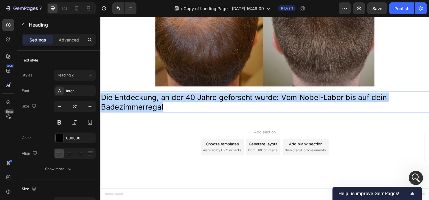
click at [137, 109] on p "Die Entdeckung, an der 40 Jahre geforscht wurde: Vom Nobel-Labor bis auf dein B…" at bounding box center [279, 109] width 357 height 21
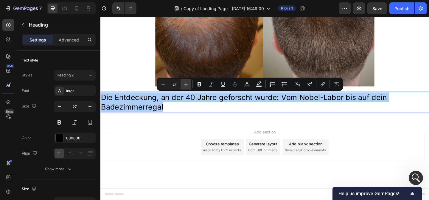
click at [188, 83] on icon "Editor contextual toolbar" at bounding box center [186, 84] width 6 height 6
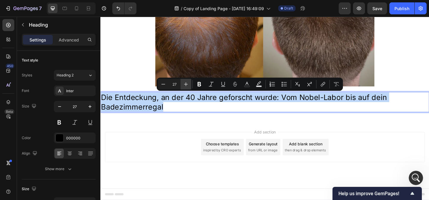
type input "28"
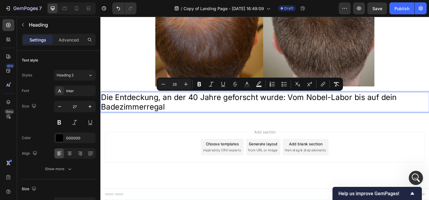
click at [196, 116] on p "Die Entdeckung, an der 40 Jahre geforscht wurde: Vom Nobel-Labor bis auf dein B…" at bounding box center [279, 109] width 357 height 21
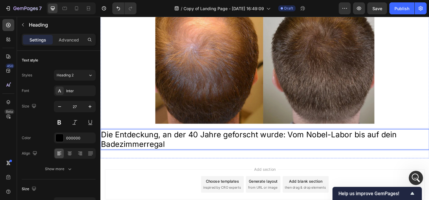
scroll to position [197, 0]
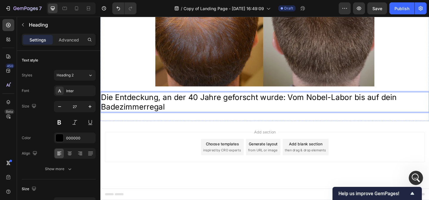
click at [189, 109] on span "Die Entdeckung, an der 40 Jahre geforscht wurde: Vom Nobel-Labor bis auf dein B…" at bounding box center [262, 109] width 322 height 21
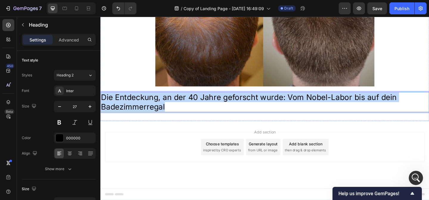
click at [189, 109] on span "Die Entdeckung, an der 40 Jahre geforscht wurde: Vom Nobel-Labor bis auf dein B…" at bounding box center [262, 109] width 322 height 21
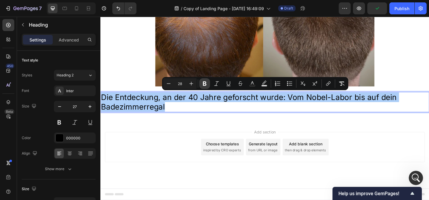
click at [199, 82] on button "Bold" at bounding box center [204, 83] width 11 height 11
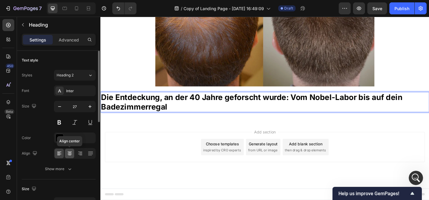
click at [69, 152] on icon at bounding box center [70, 151] width 4 height 1
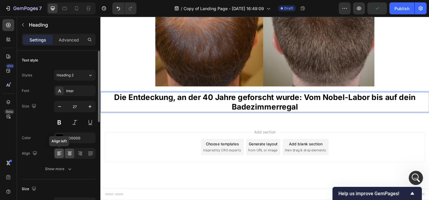
click at [56, 152] on icon at bounding box center [59, 153] width 6 height 6
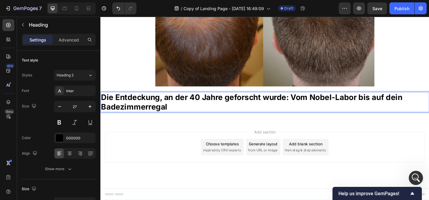
click at [381, 104] on strong "Die Entdeckung, an der 40 Jahre geforscht wurde: Vom Nobel-Labor bis auf dein B…" at bounding box center [265, 109] width 328 height 21
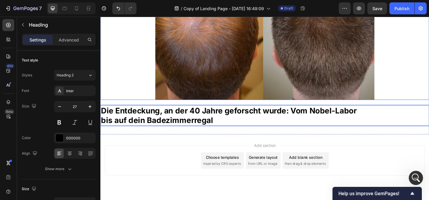
scroll to position [181, 0]
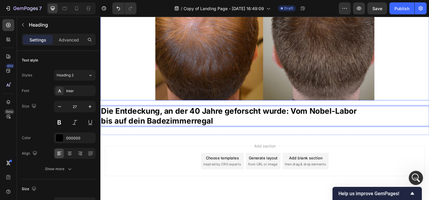
click at [223, 79] on img at bounding box center [279, 33] width 239 height 149
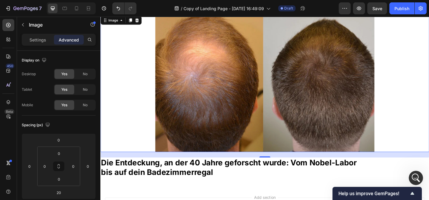
scroll to position [94, 0]
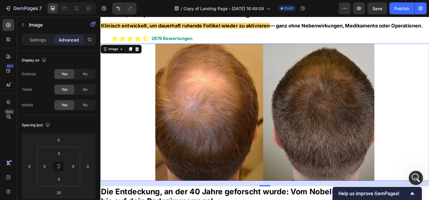
click at [256, 141] on img at bounding box center [279, 120] width 239 height 149
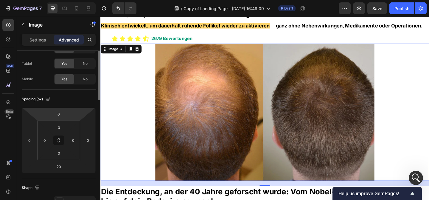
scroll to position [0, 0]
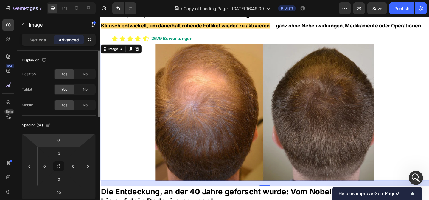
click at [202, 97] on img at bounding box center [279, 120] width 239 height 149
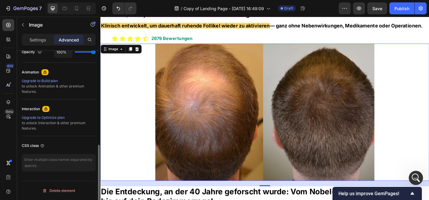
scroll to position [244, 0]
